Goal: Book appointment/travel/reservation

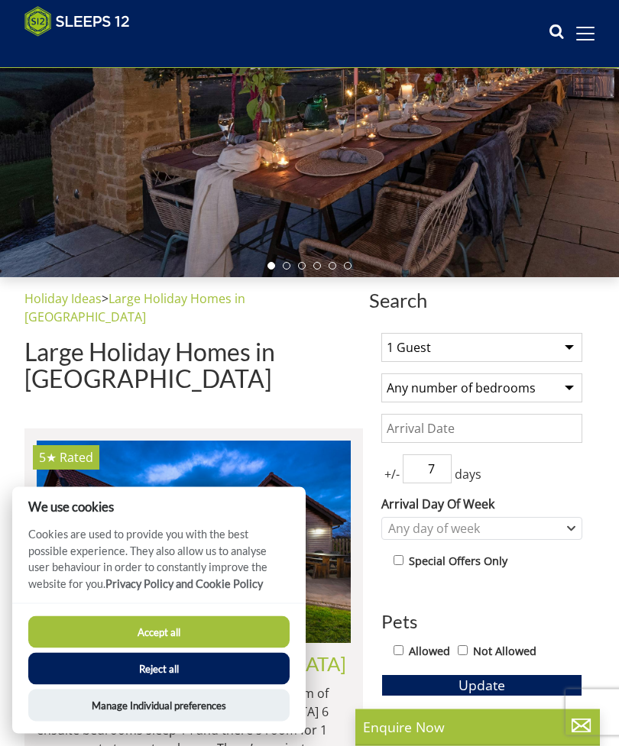
scroll to position [191, 0]
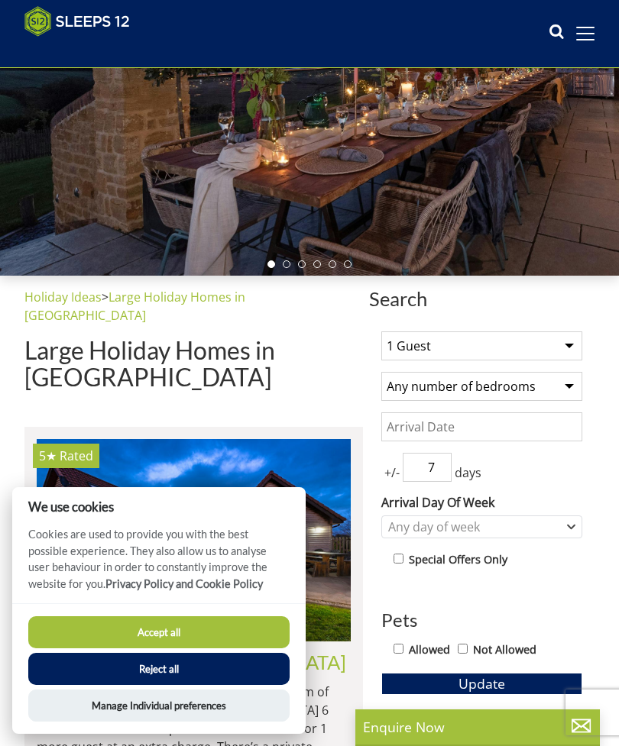
click at [99, 648] on button "Accept all" at bounding box center [158, 632] width 261 height 32
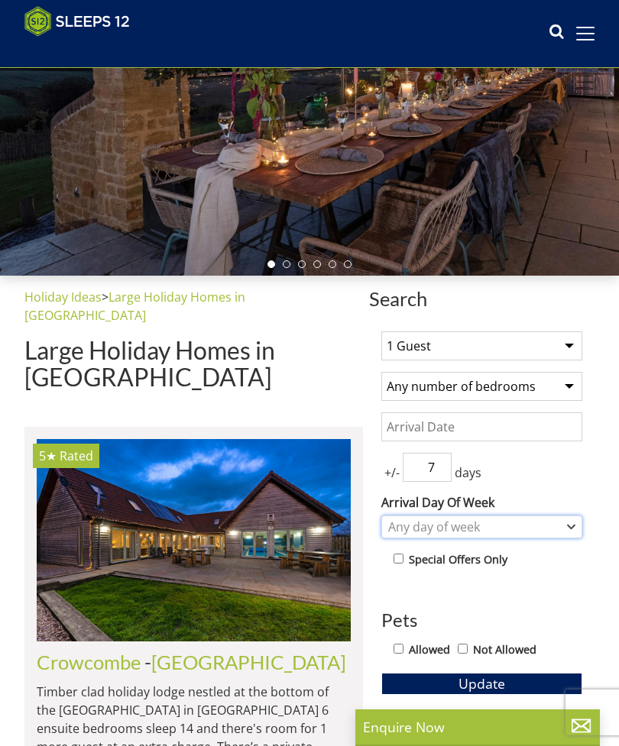
click at [489, 519] on div "Any day of week" at bounding box center [473, 527] width 179 height 17
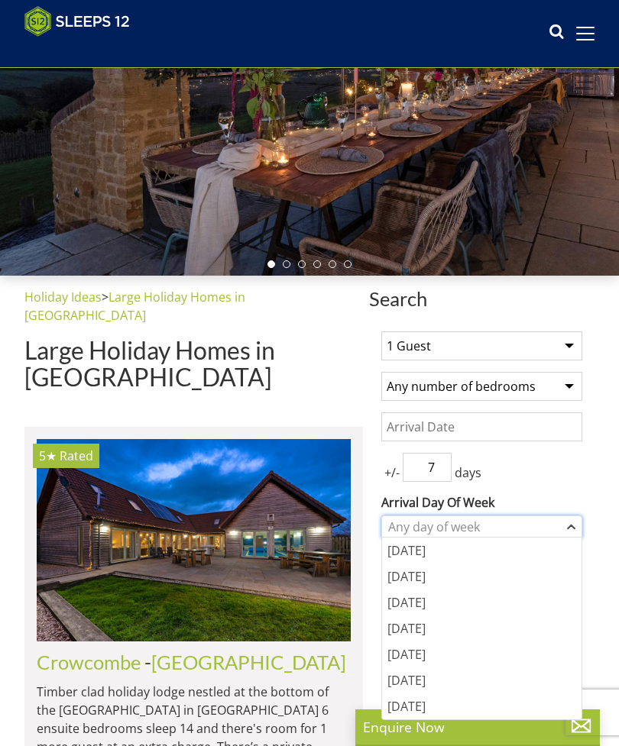
click at [505, 516] on div "Any day of week" at bounding box center [481, 527] width 201 height 23
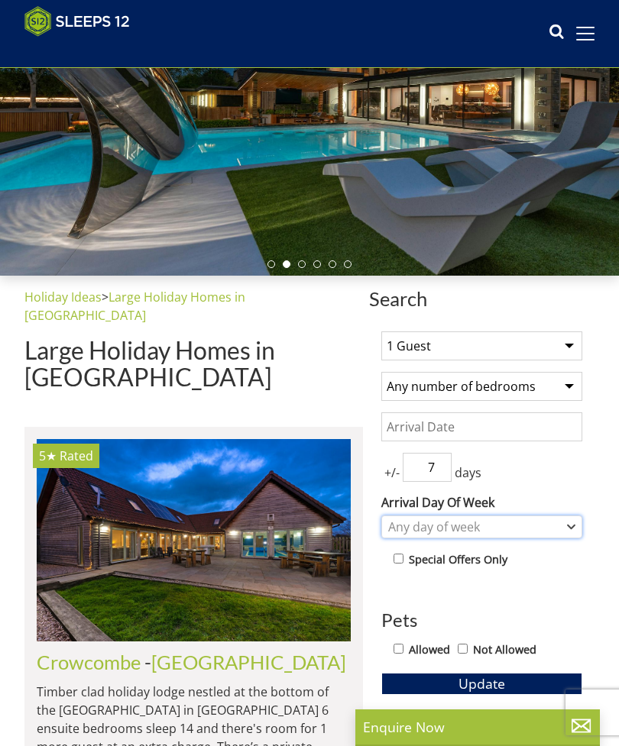
click at [538, 519] on div "Any day of week" at bounding box center [473, 527] width 179 height 17
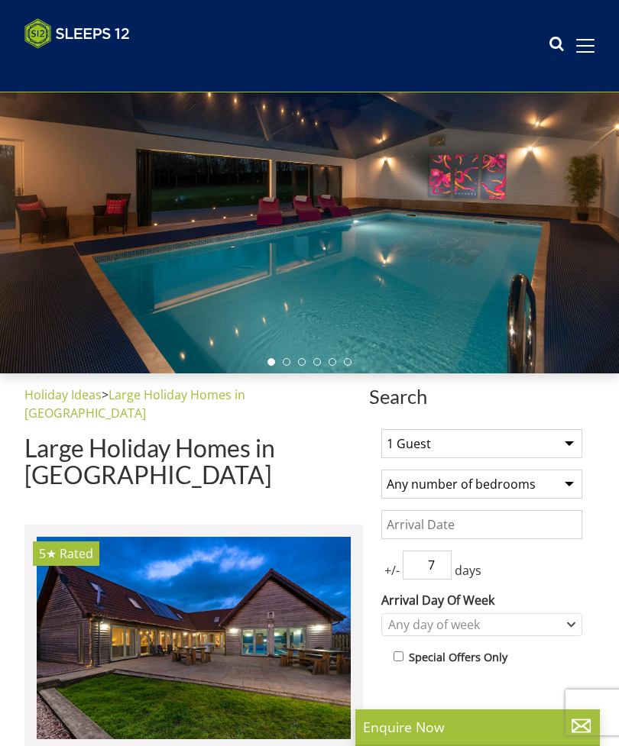
scroll to position [115, 0]
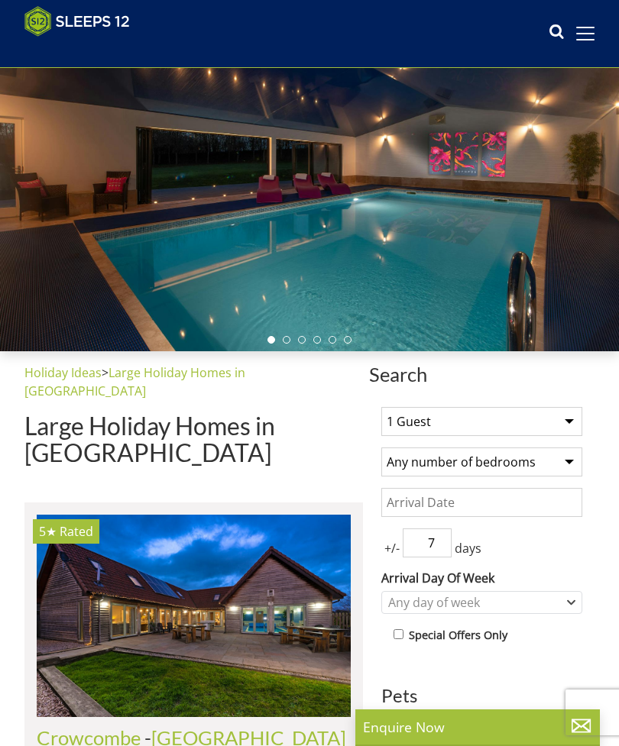
click at [413, 427] on select "1 Guest 2 Guests 3 Guests 4 Guests 5 Guests 6 Guests 7 Guests 8 Guests 9 Guests…" at bounding box center [481, 421] width 201 height 29
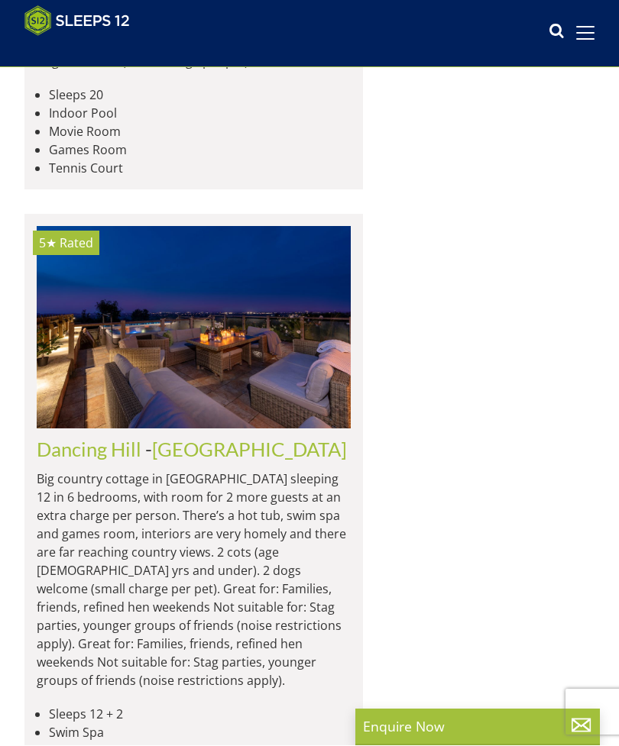
scroll to position [2064, 0]
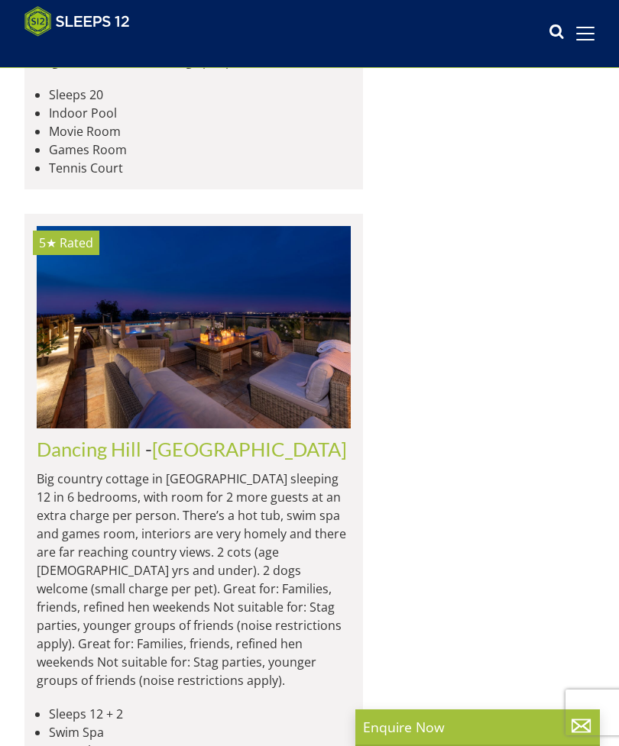
click at [61, 438] on link "Dancing Hill" at bounding box center [89, 449] width 105 height 23
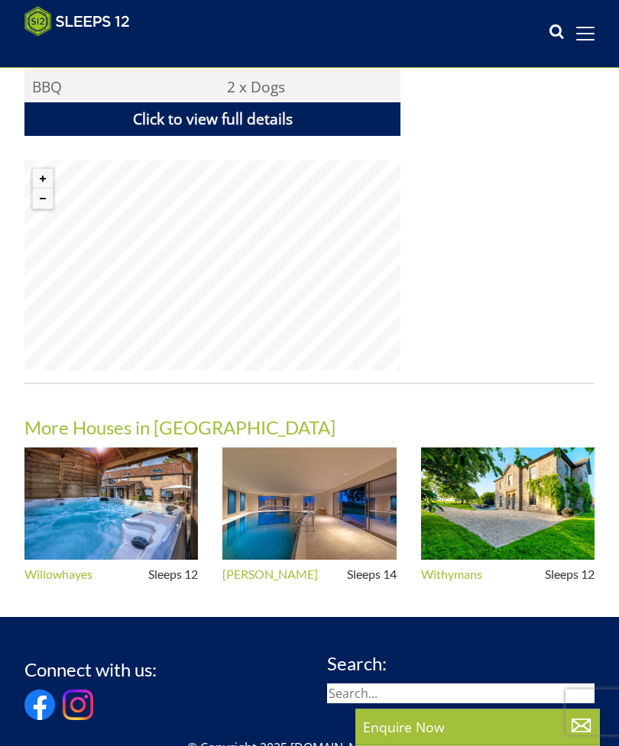
scroll to position [1130, 0]
click at [378, 477] on img at bounding box center [308, 504] width 173 height 112
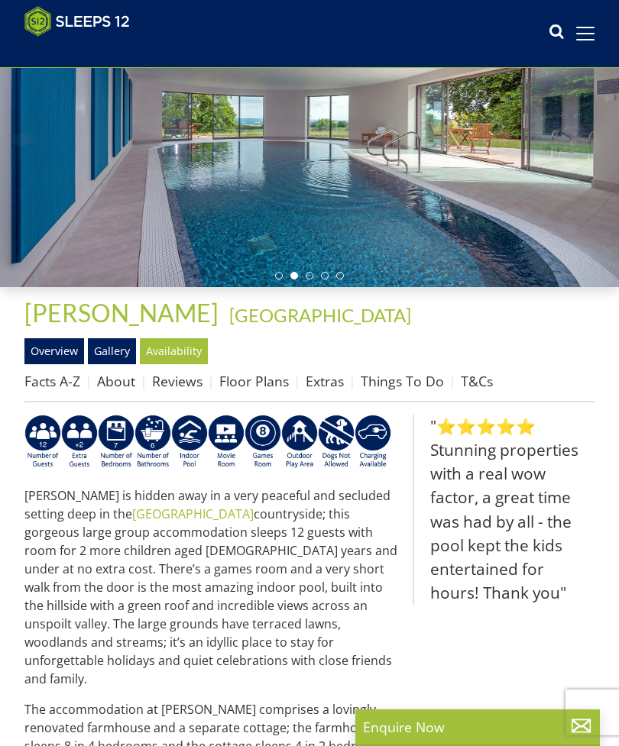
scroll to position [176, 0]
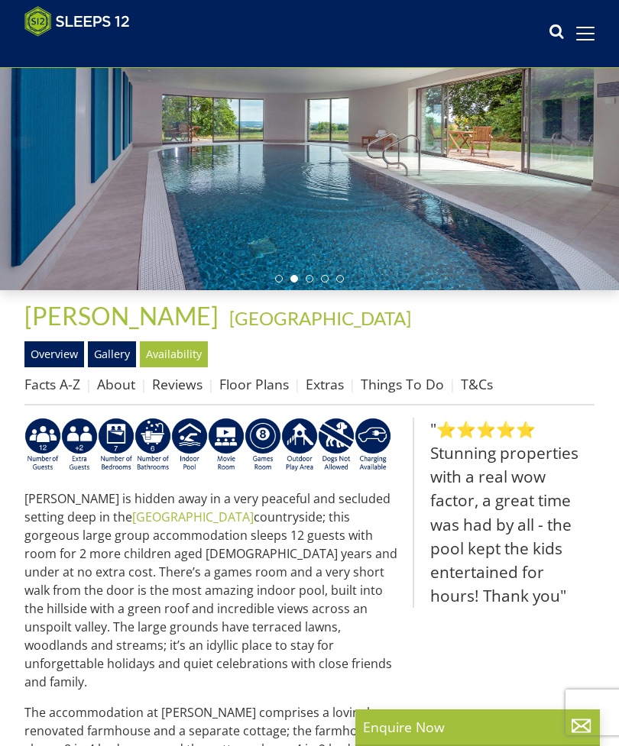
click at [248, 391] on link "Floor Plans" at bounding box center [253, 384] width 69 height 18
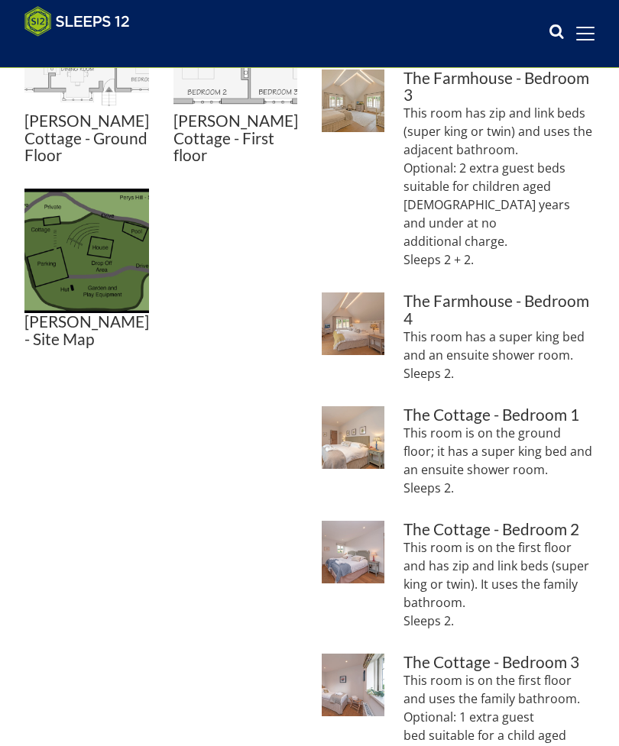
scroll to position [868, 0]
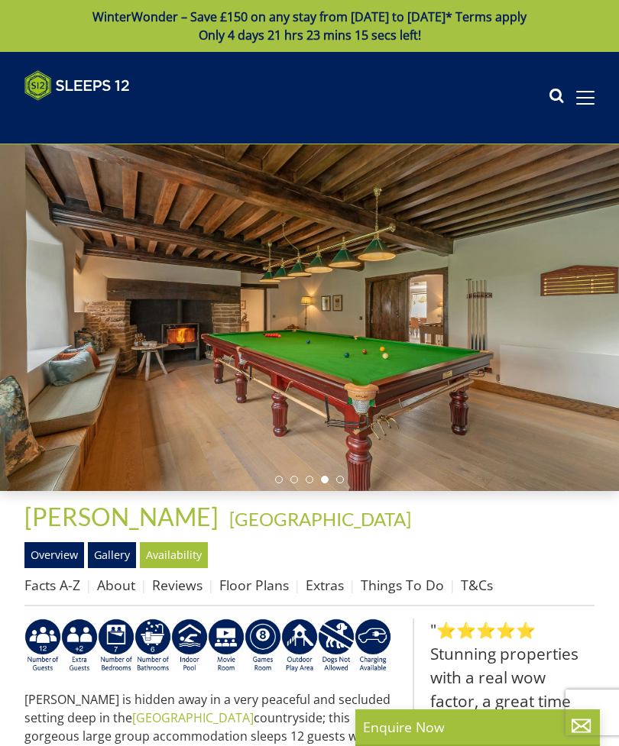
click at [583, 102] on span at bounding box center [585, 98] width 18 height 14
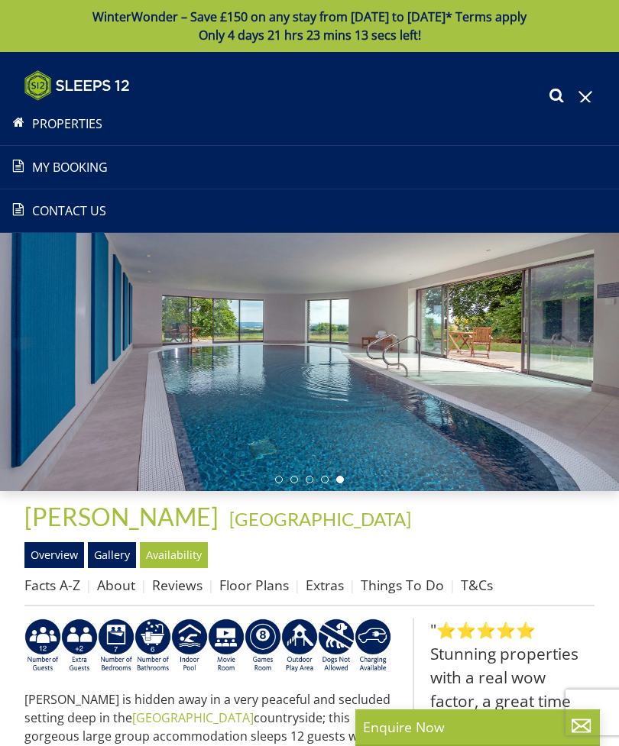
click at [52, 128] on link "Properties" at bounding box center [309, 124] width 619 height 18
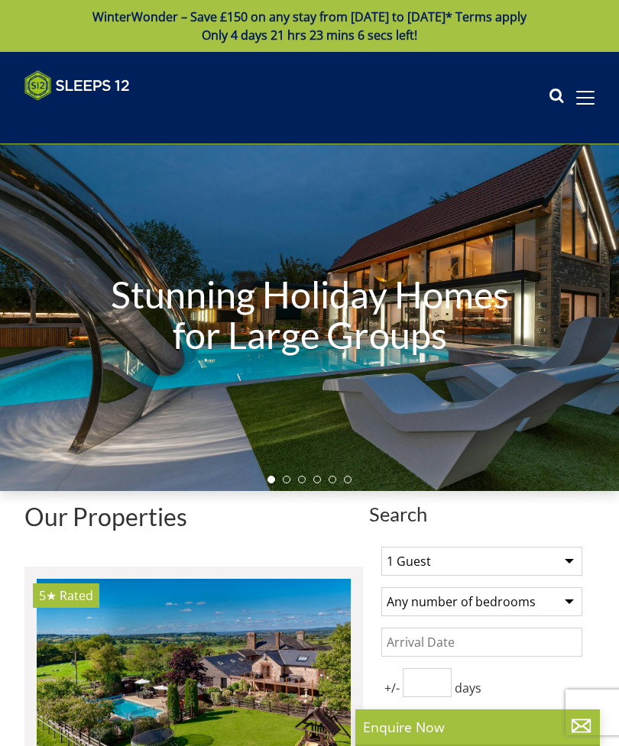
click at [516, 553] on select "1 Guest 2 Guests 3 Guests 4 Guests 5 Guests 6 Guests 7 Guests 8 Guests 9 Guests…" at bounding box center [481, 561] width 201 height 29
select select "14"
click at [529, 595] on select "Any number of bedrooms 4 Bedrooms 5 Bedrooms 6 Bedrooms 7 Bedrooms 8 Bedrooms 9…" at bounding box center [481, 601] width 201 height 29
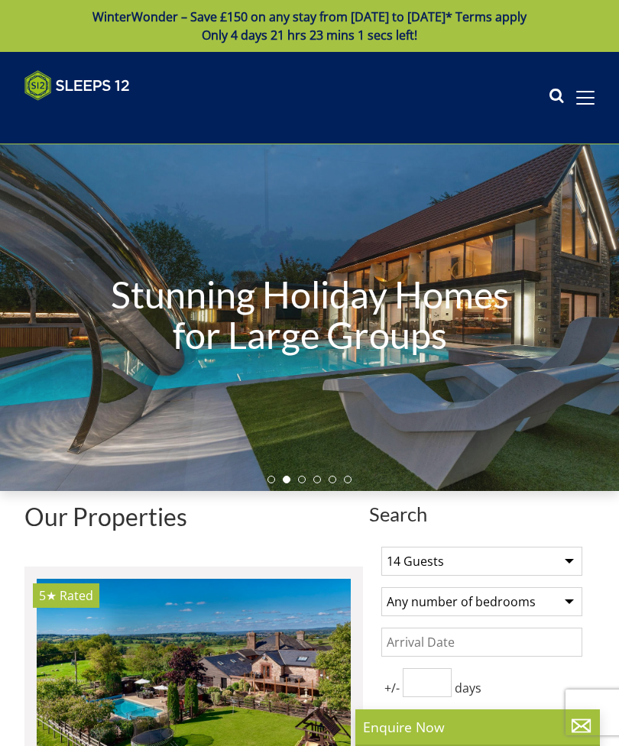
select select "8"
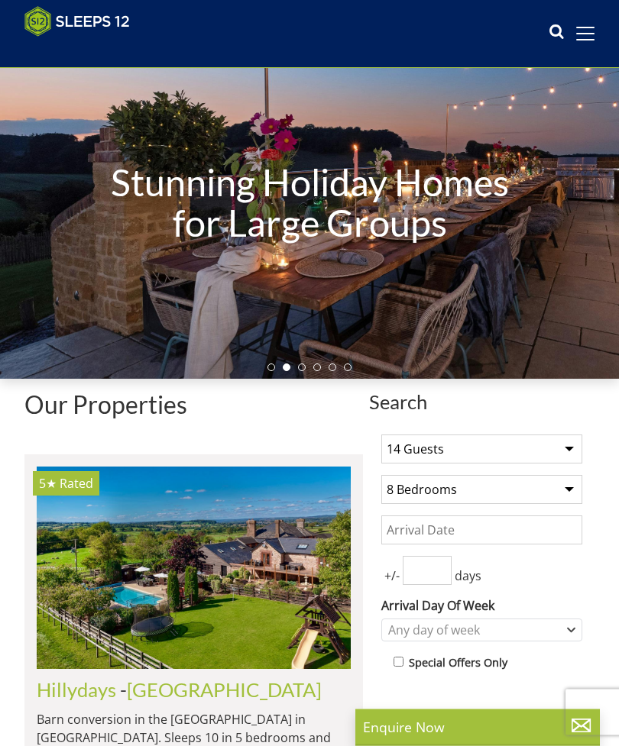
scroll to position [88, 0]
click at [563, 525] on input "Date" at bounding box center [481, 530] width 201 height 29
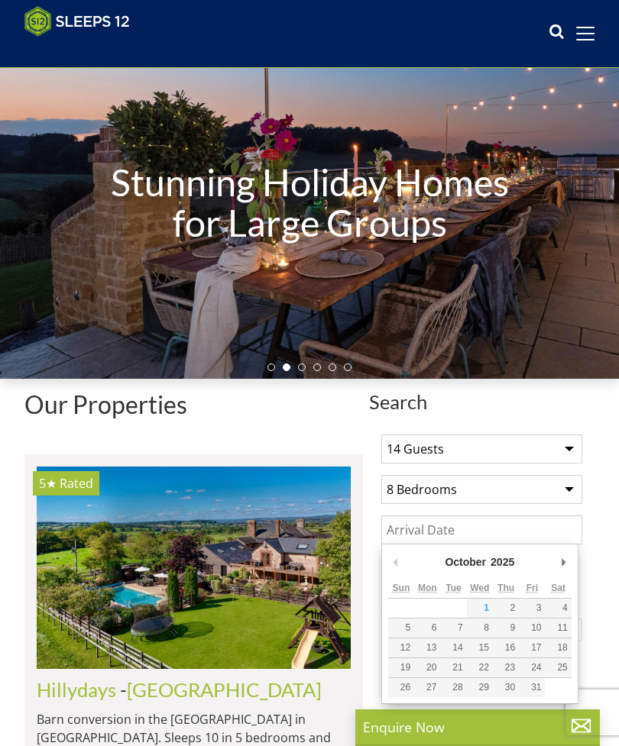
scroll to position [98, 0]
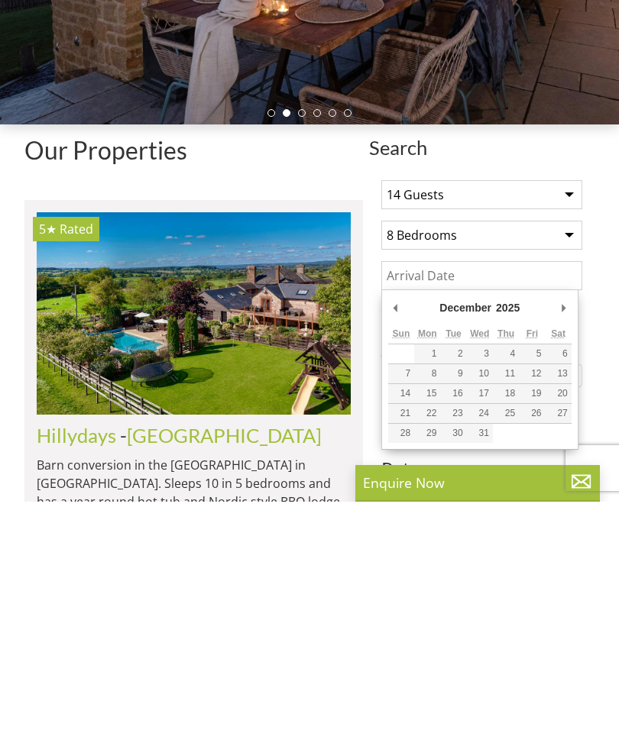
click at [514, 545] on select "2025 2026 2027 2028 2029 2030 2031 2032 2033 2034 2035" at bounding box center [513, 552] width 41 height 15
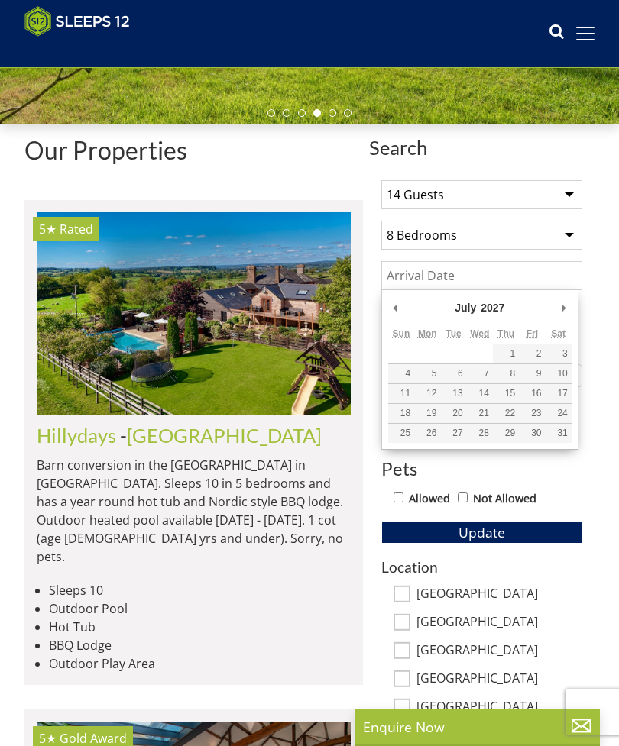
type input "[DATE]"
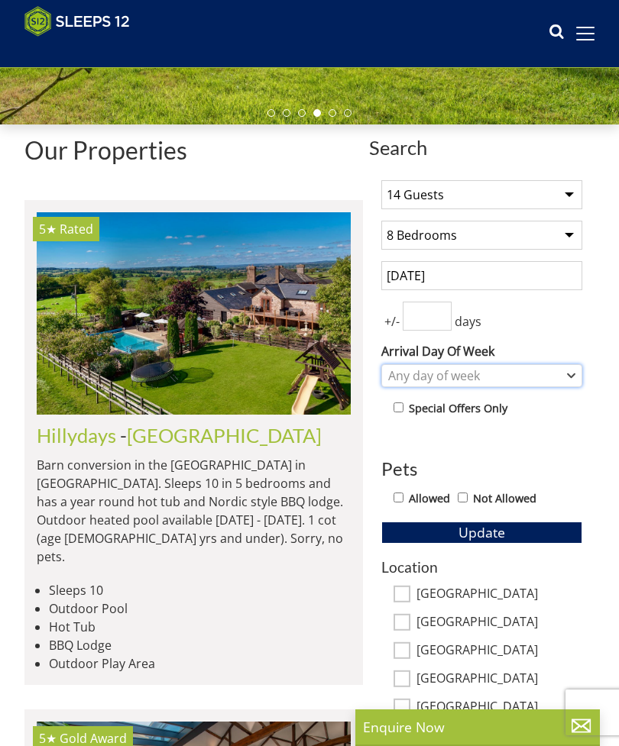
click at [561, 373] on div "Any day of week" at bounding box center [473, 375] width 179 height 17
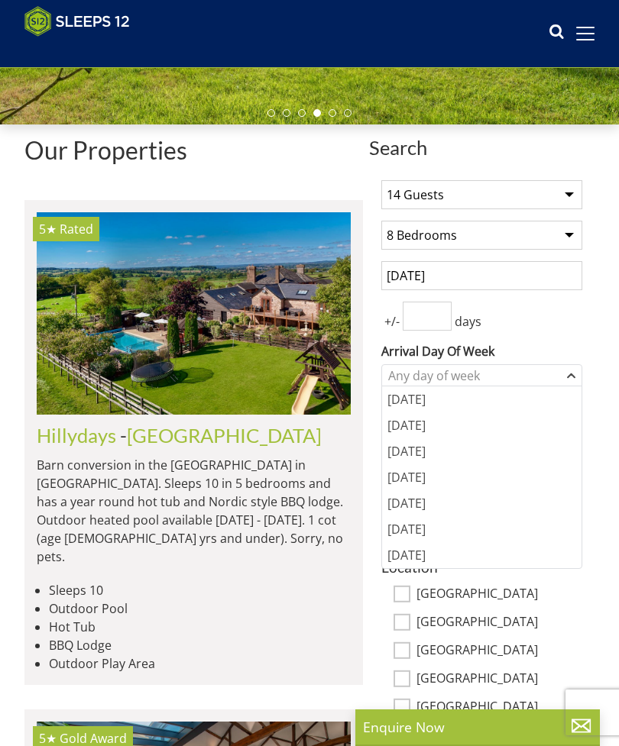
click at [476, 505] on div "[DATE]" at bounding box center [481, 503] width 199 height 26
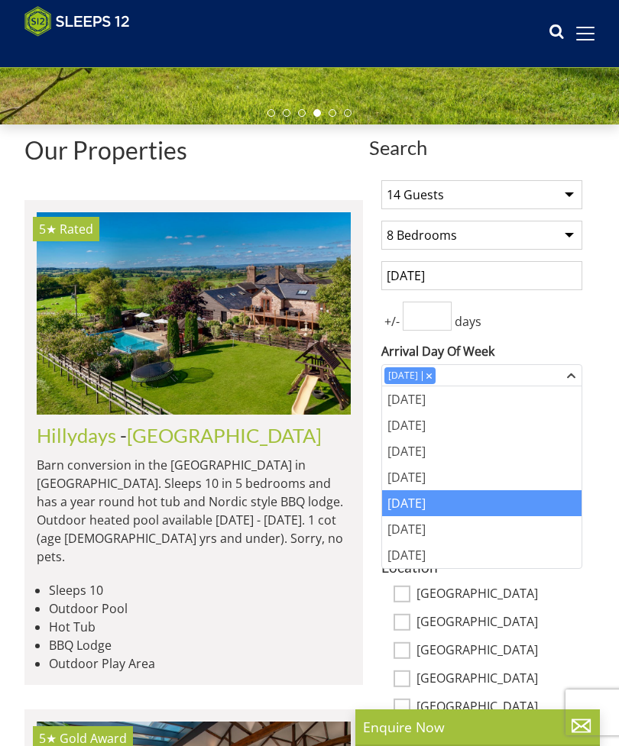
click at [588, 335] on div "1 Guest 2 Guests 3 Guests 4 Guests 5 Guests 6 Guests 7 Guests 8 Guests 9 Guests…" at bounding box center [481, 584] width 225 height 833
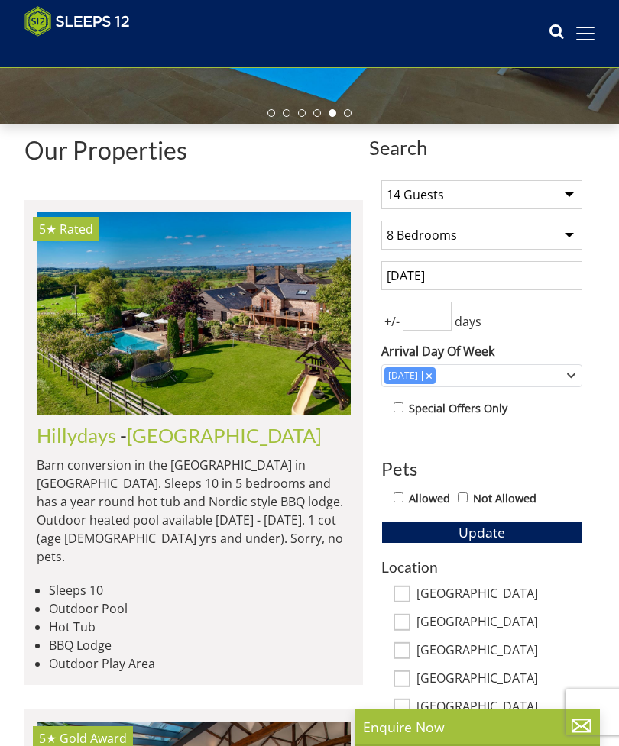
click at [508, 538] on button "Update" at bounding box center [481, 532] width 201 height 21
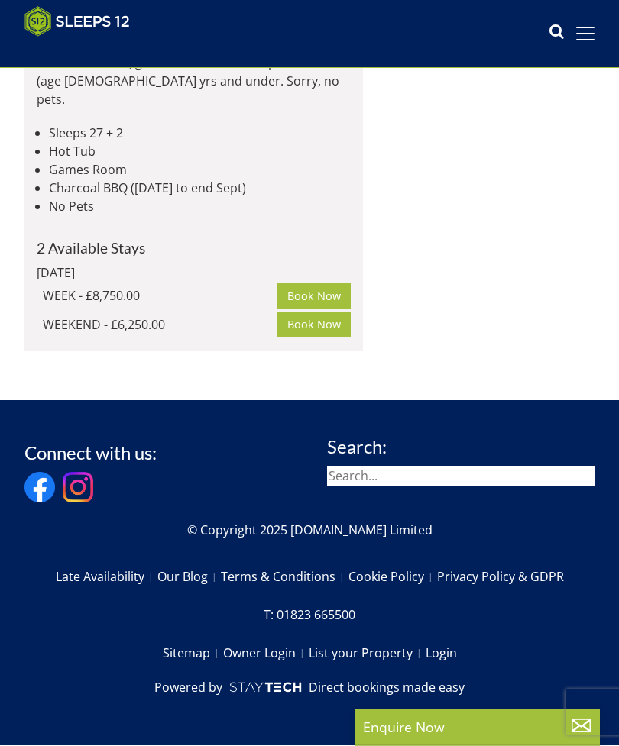
scroll to position [9951, 0]
